Goal: Task Accomplishment & Management: Use online tool/utility

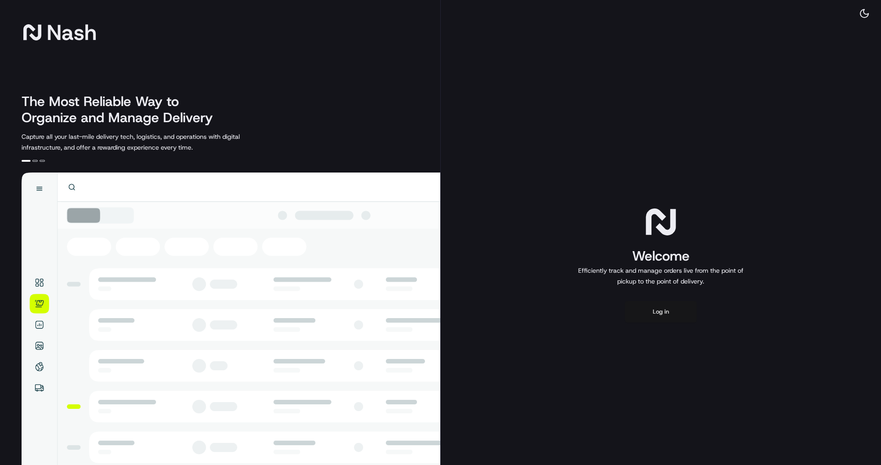
click at [666, 310] on button "Log in" at bounding box center [661, 312] width 72 height 22
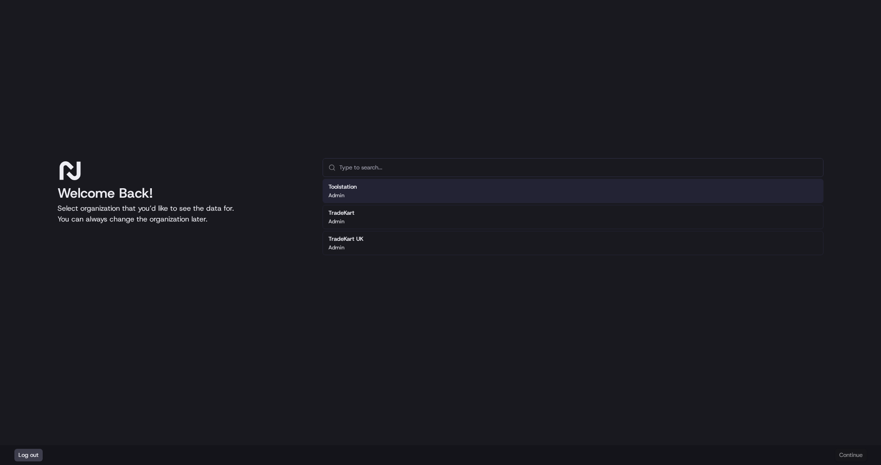
click at [386, 303] on div "Toolstation Admin TradeKart Admin TradeKart UK Admin" at bounding box center [573, 261] width 501 height 168
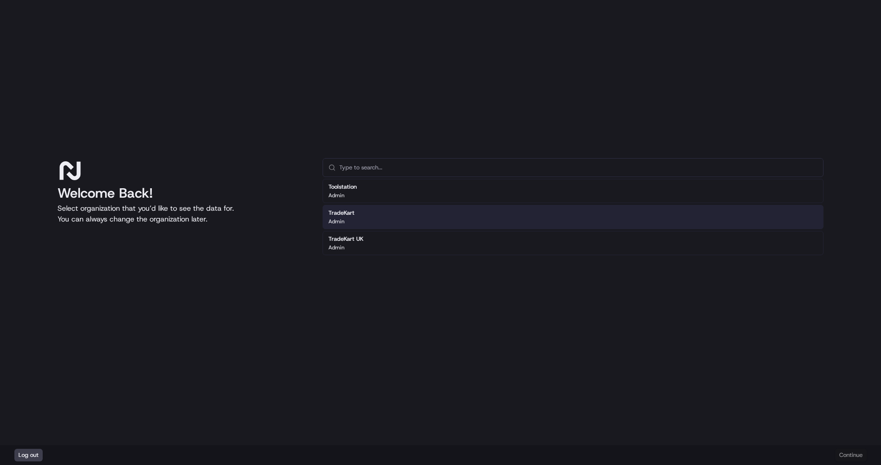
click at [447, 221] on div "TradeKart Admin" at bounding box center [573, 217] width 501 height 24
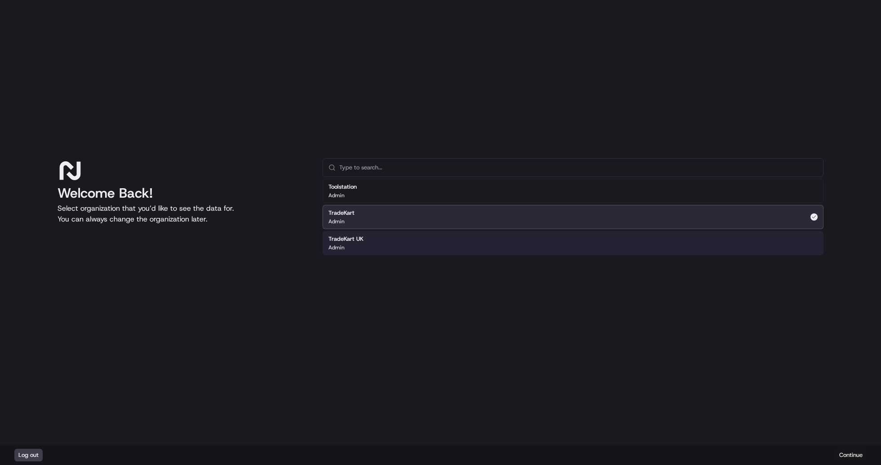
click at [842, 457] on button "Continue" at bounding box center [850, 455] width 31 height 13
